Goal: Transaction & Acquisition: Purchase product/service

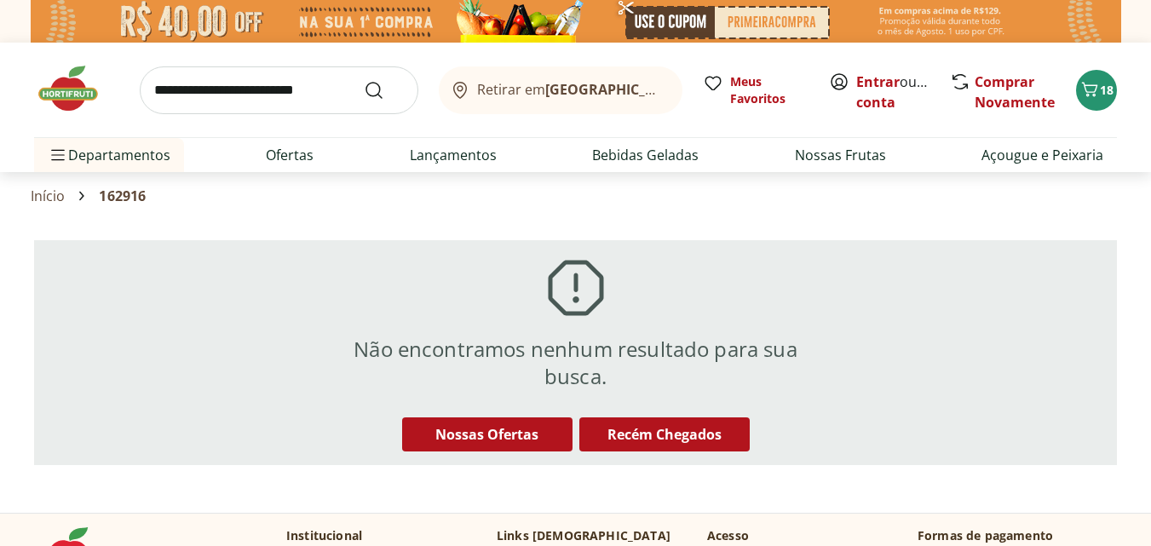
click at [71, 105] on img at bounding box center [76, 88] width 85 height 51
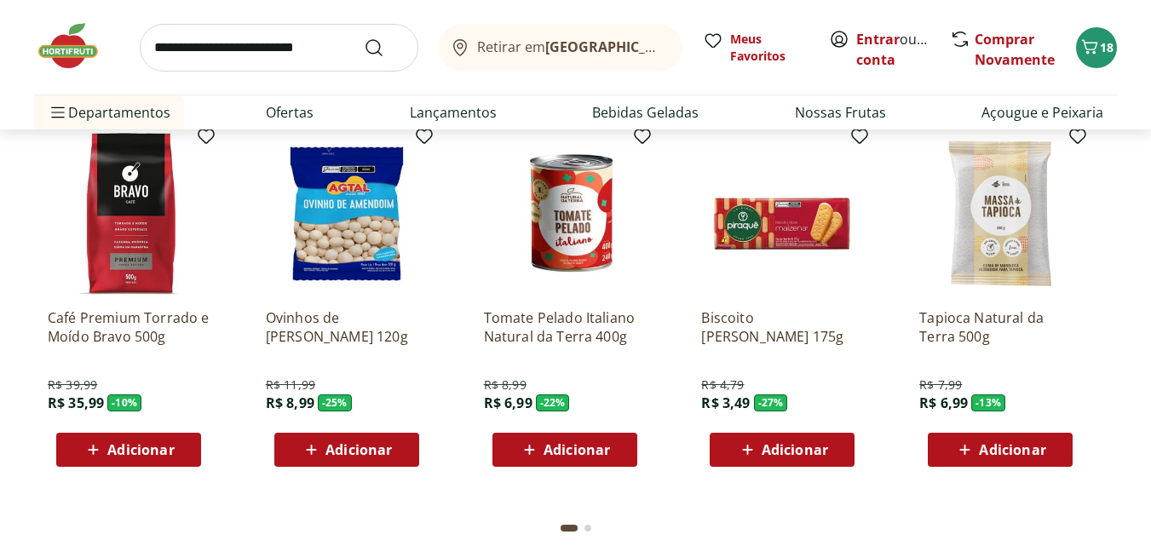
scroll to position [2642, 0]
